Goal: Navigation & Orientation: Understand site structure

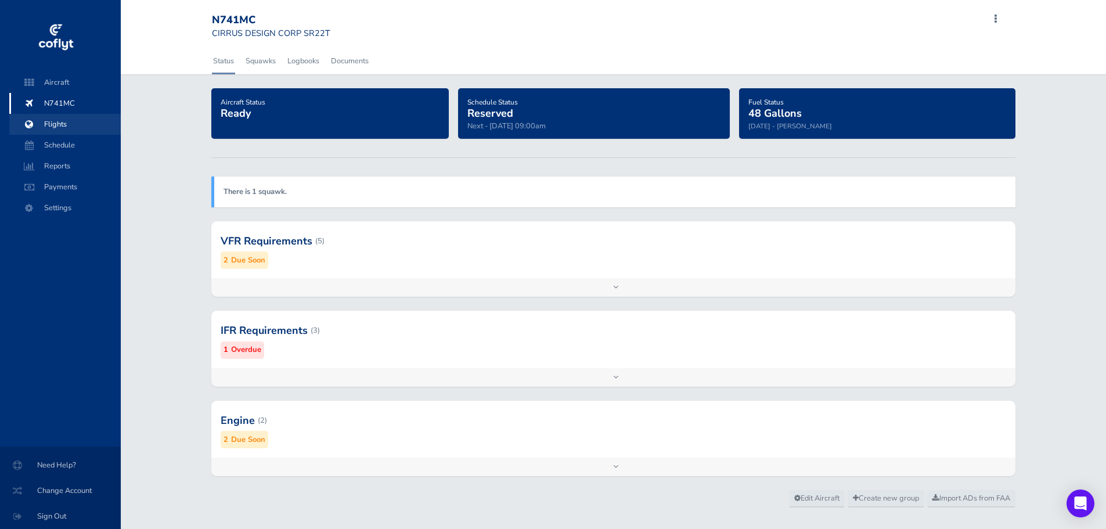
click at [50, 125] on span "Flights" at bounding box center [65, 124] width 88 height 21
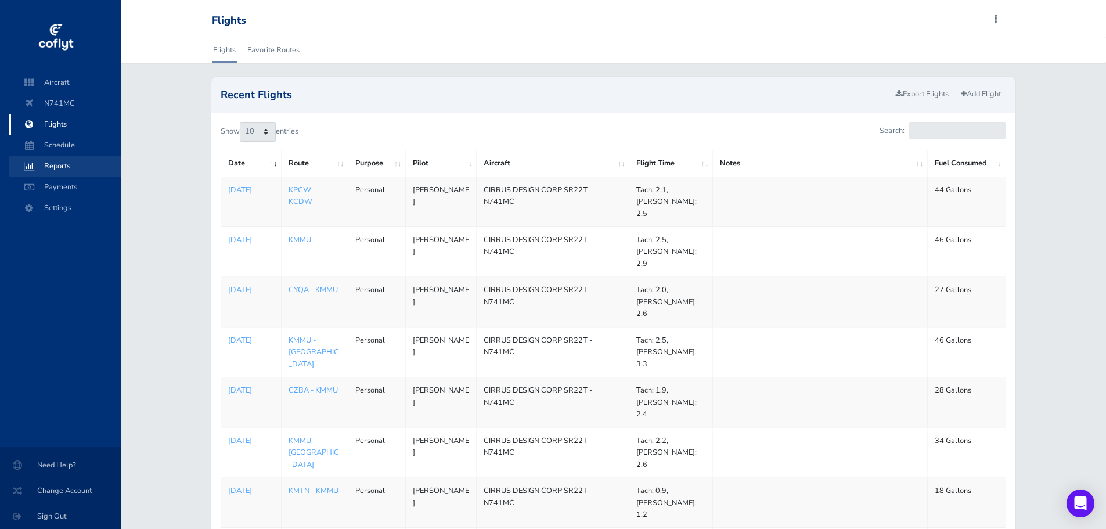
click at [63, 169] on span "Reports" at bounding box center [65, 166] width 88 height 21
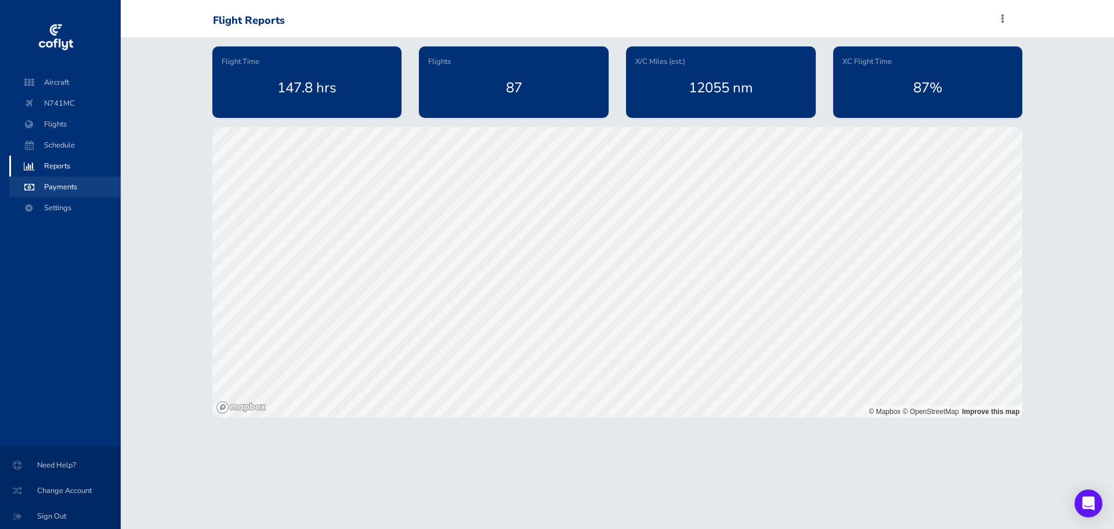
click at [49, 182] on span "Payments" at bounding box center [65, 186] width 88 height 21
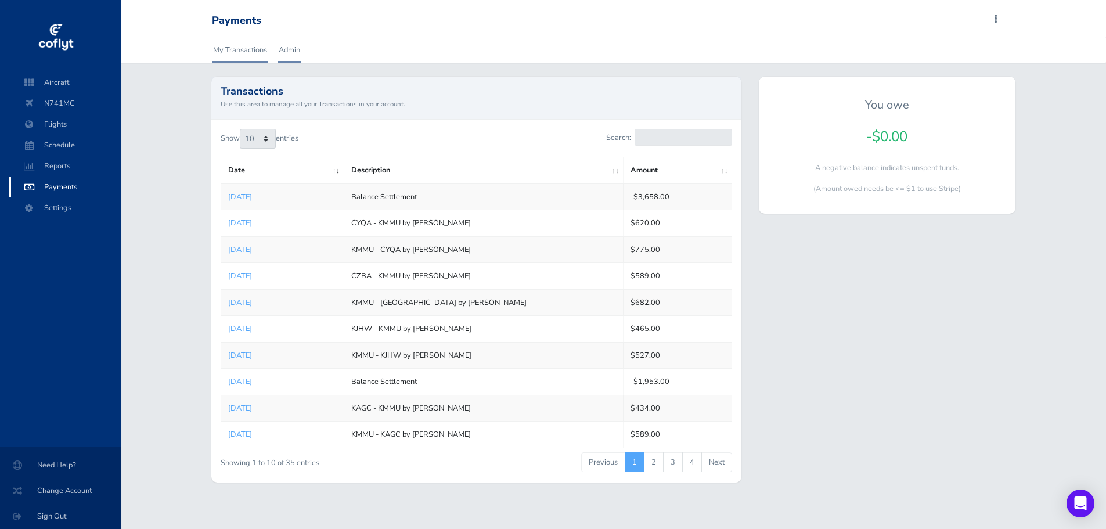
click at [294, 48] on link "Admin" at bounding box center [289, 50] width 24 height 26
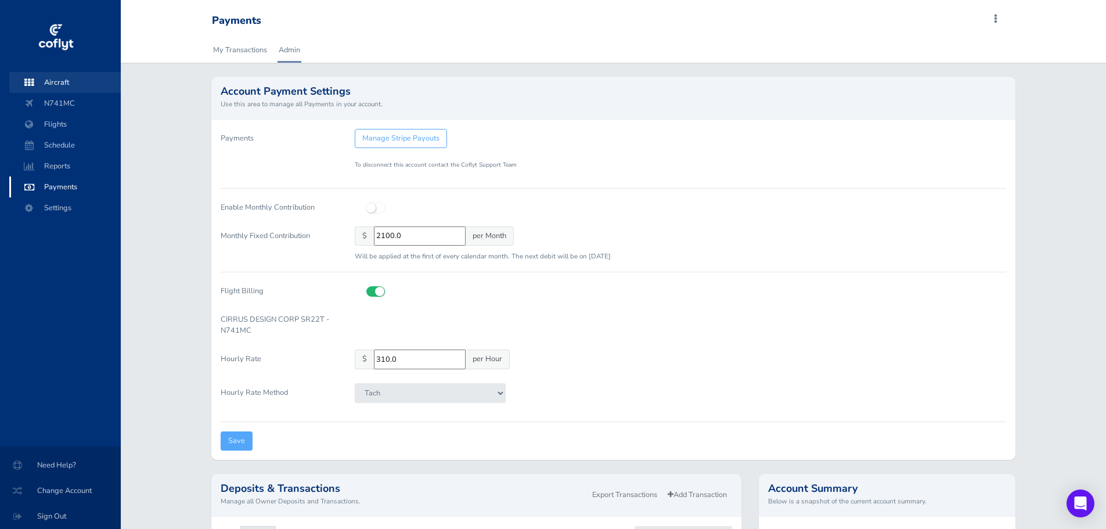
click at [59, 86] on span "Aircraft" at bounding box center [65, 82] width 88 height 21
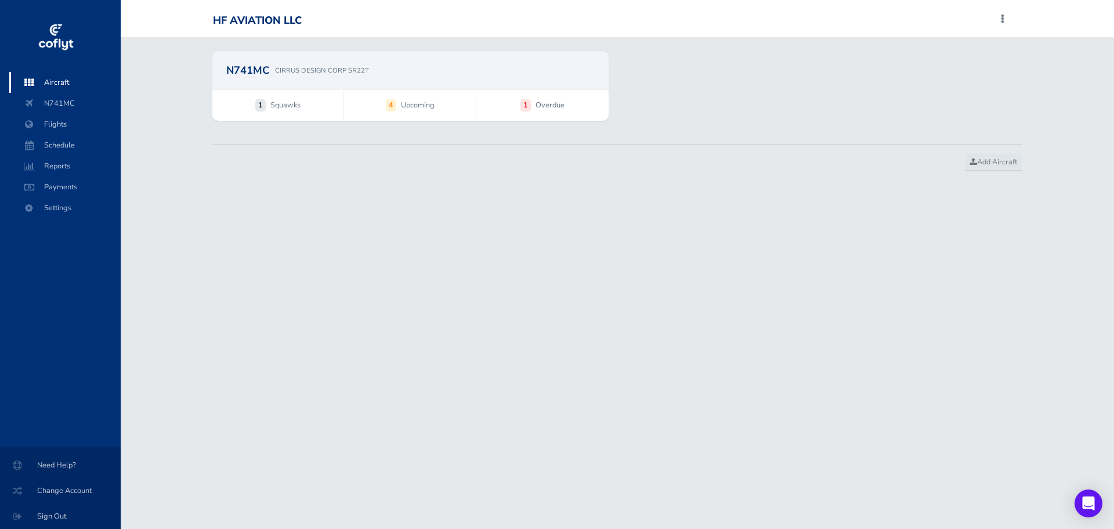
click at [314, 103] on span "1 Squawks" at bounding box center [278, 105] width 132 height 30
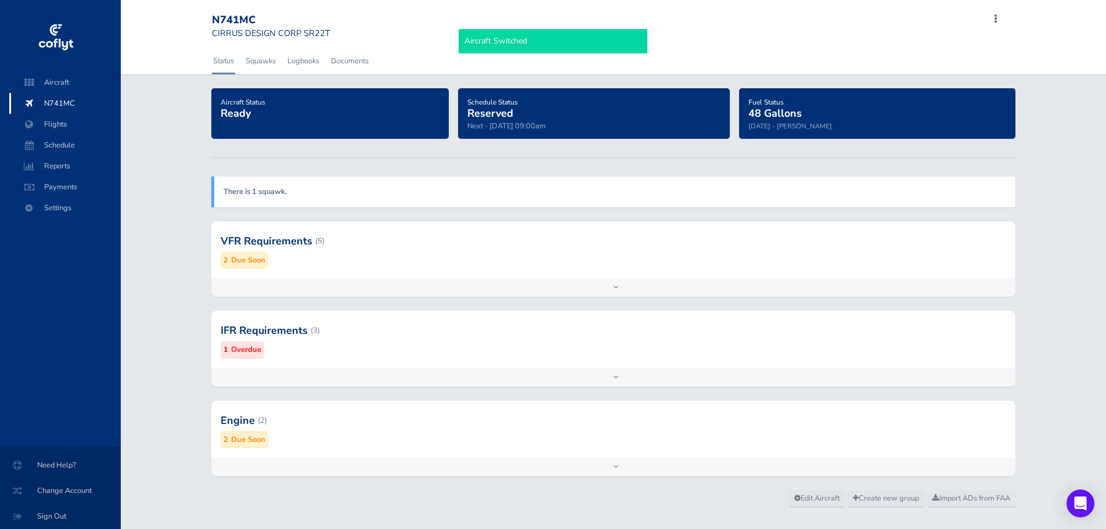
click at [353, 248] on div at bounding box center [612, 240] width 803 height 57
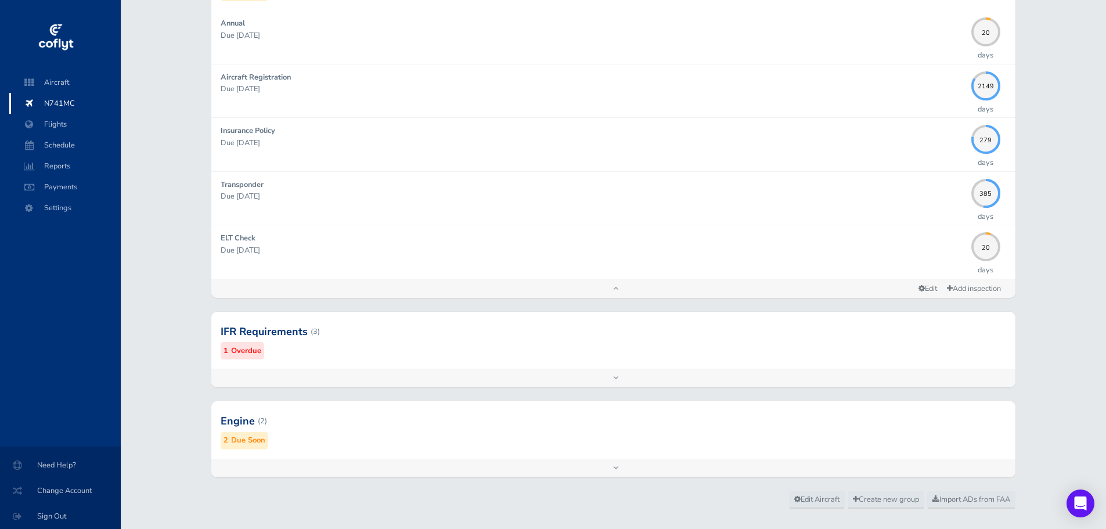
scroll to position [288, 0]
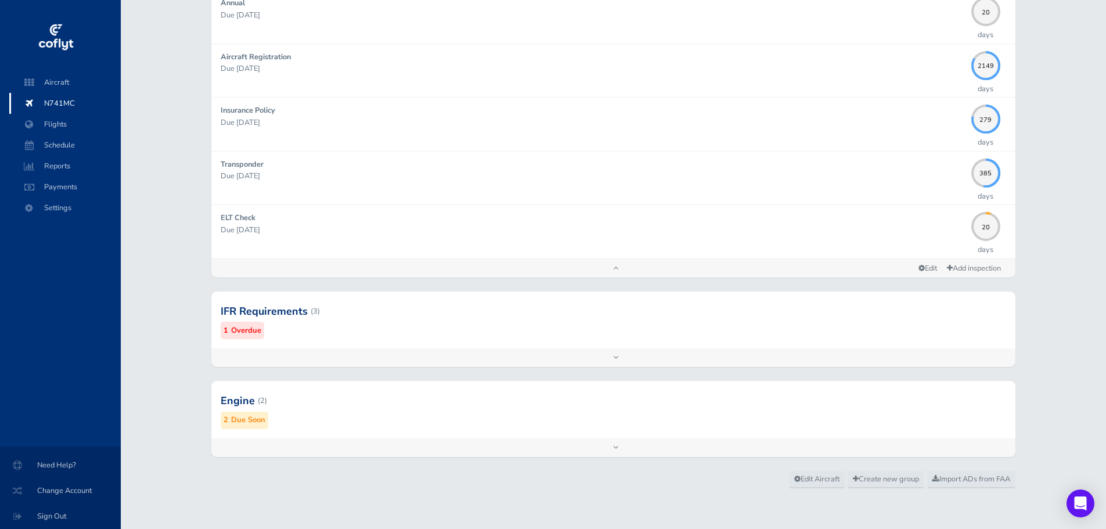
click at [382, 318] on div at bounding box center [612, 311] width 803 height 57
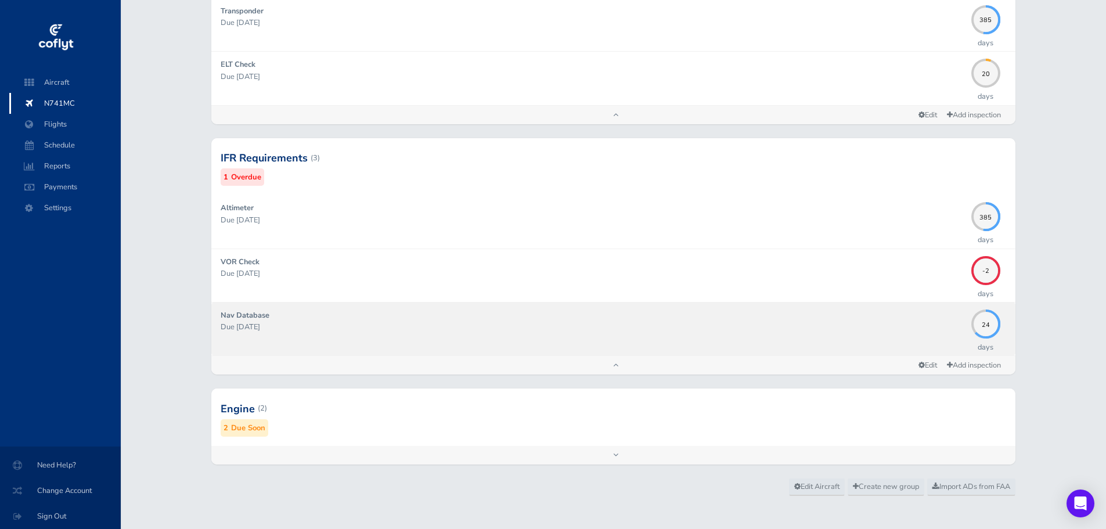
scroll to position [449, 0]
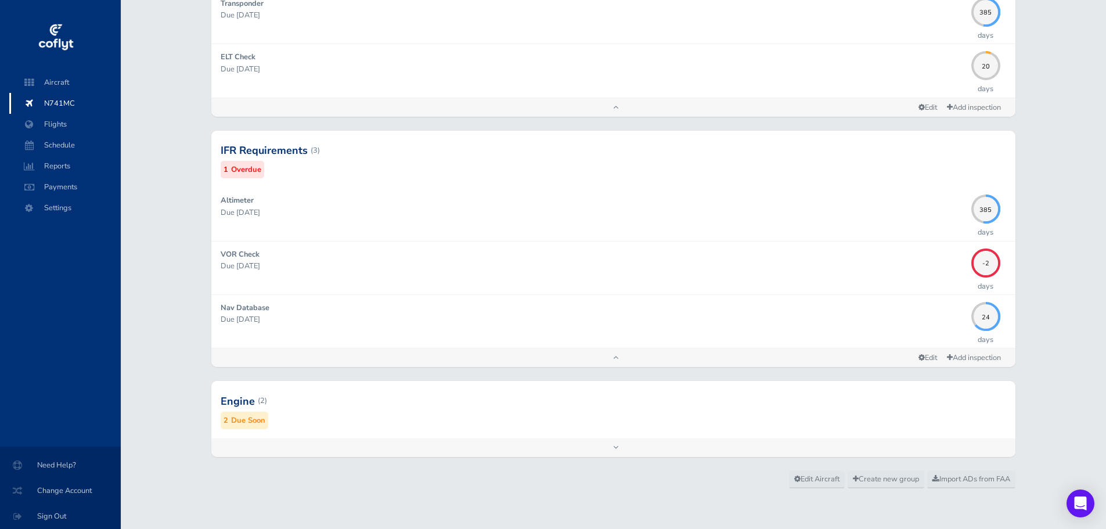
click at [352, 420] on div at bounding box center [612, 400] width 803 height 57
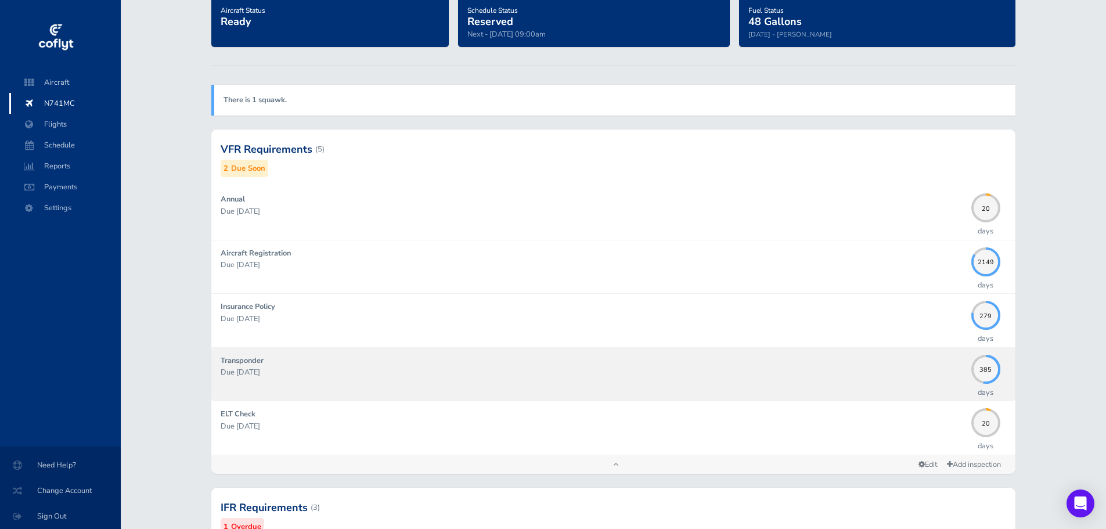
scroll to position [0, 0]
